Goal: Book appointment/travel/reservation

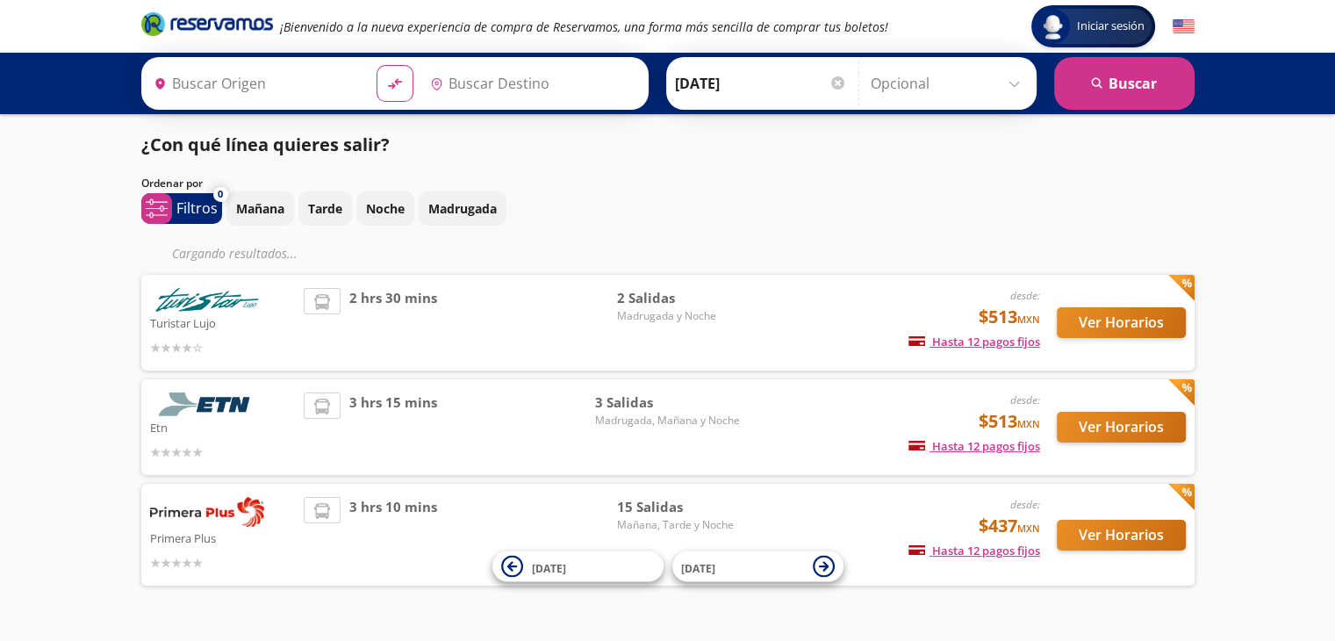
type input "[PERSON_NAME] de Querétaro, [GEOGRAPHIC_DATA]"
type input "[GEOGRAPHIC_DATA], [GEOGRAPHIC_DATA]"
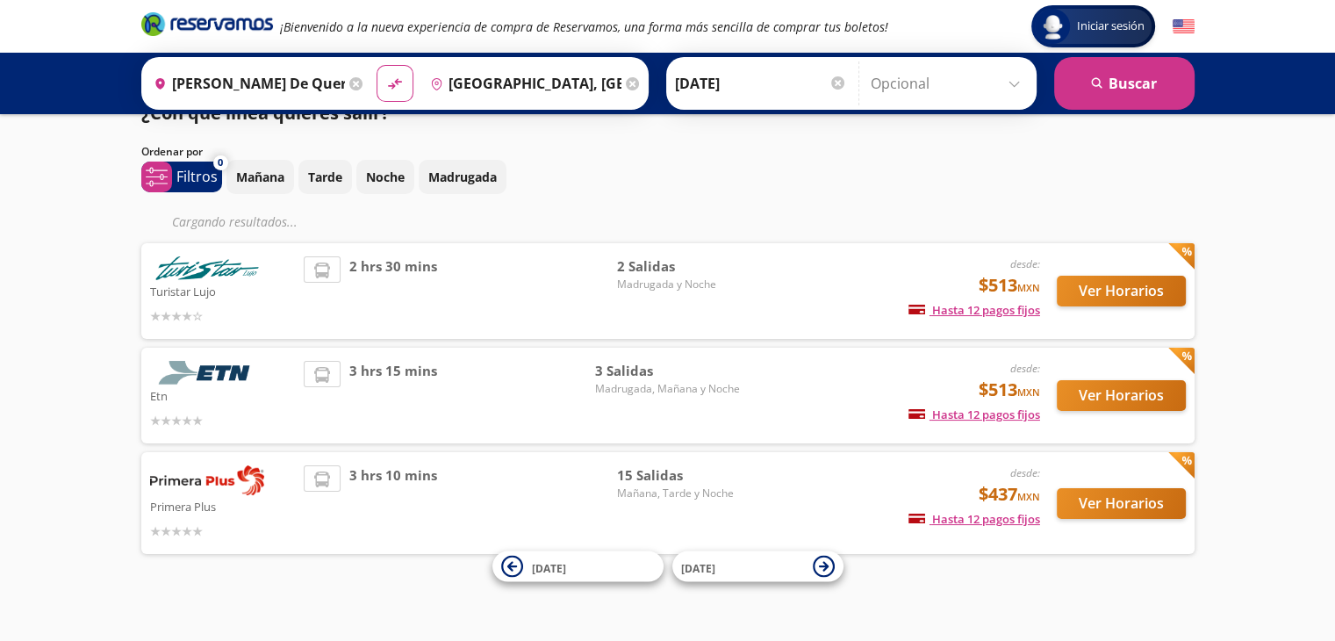
scroll to position [41, 0]
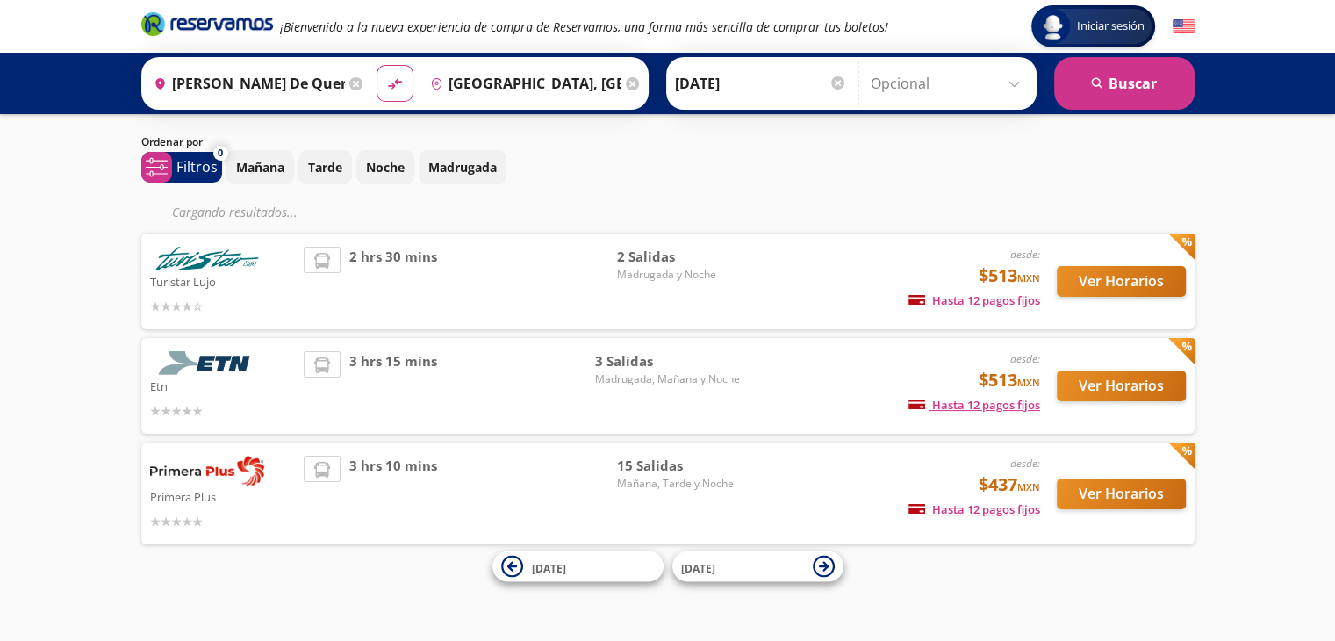
click at [637, 476] on span "Mañana, Tarde y Noche" at bounding box center [678, 484] width 123 height 16
click at [176, 464] on img at bounding box center [207, 470] width 114 height 30
click at [692, 463] on span "15 Salidas" at bounding box center [678, 465] width 123 height 20
click at [1090, 489] on button "Ver Horarios" at bounding box center [1121, 493] width 129 height 31
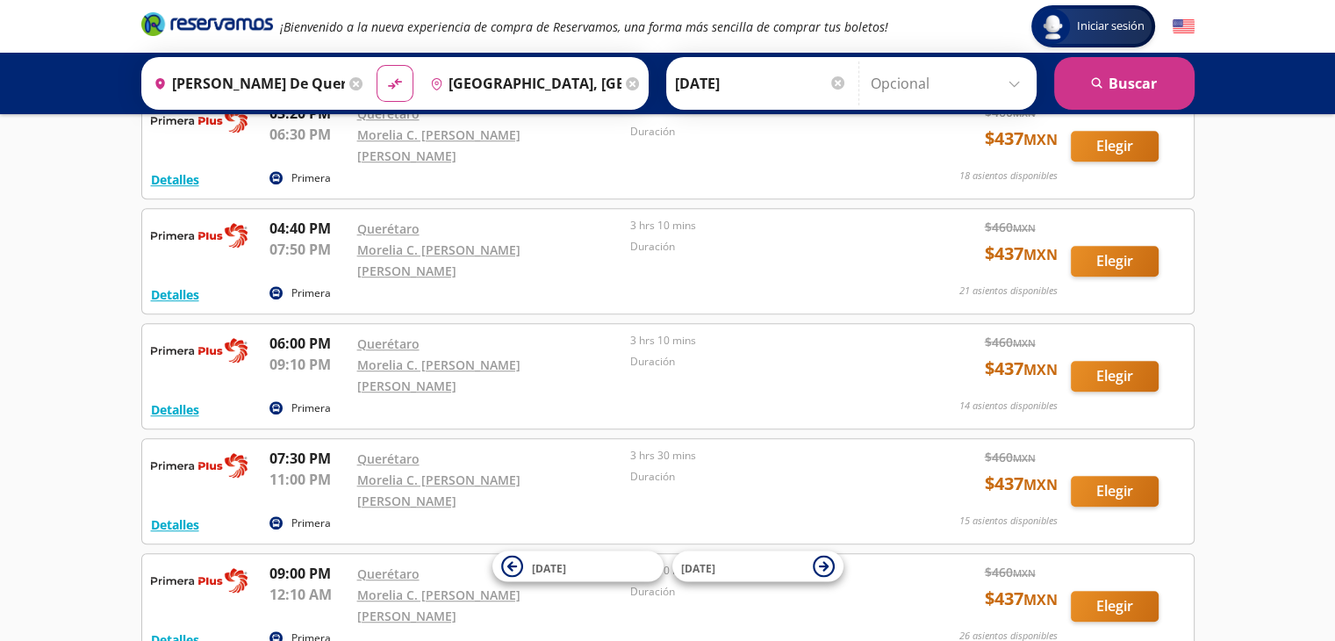
scroll to position [1209, 0]
